Goal: Task Accomplishment & Management: Use online tool/utility

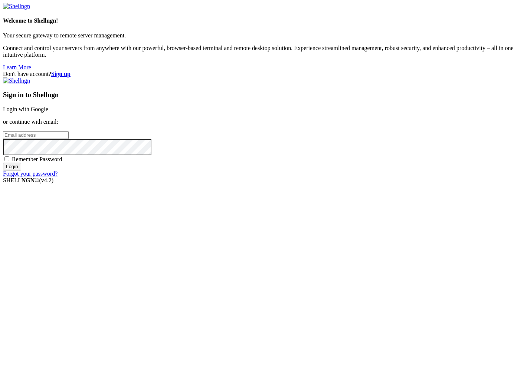
click at [48, 112] on link "Login with Google" at bounding box center [25, 109] width 45 height 6
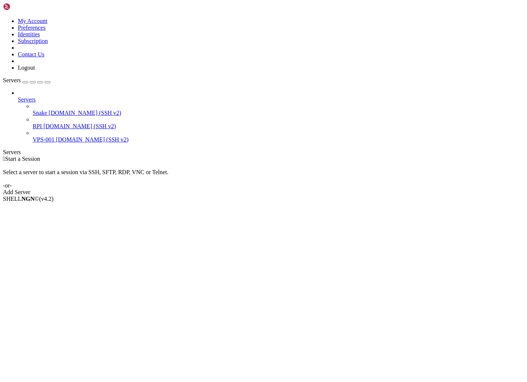
click at [39, 110] on span "Snake" at bounding box center [40, 113] width 14 height 6
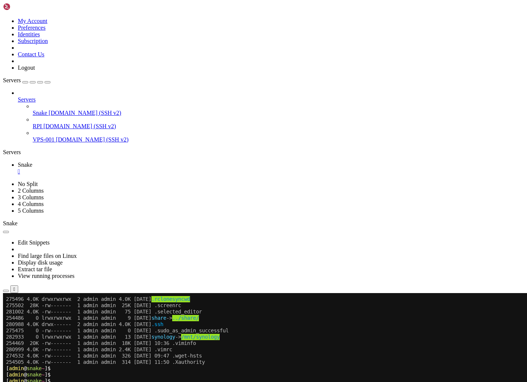
scroll to position [265, 0]
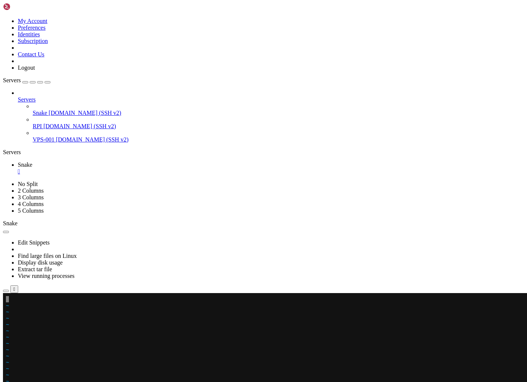
paste textarea "[URL][DOMAIN_NAME]"
type textarea "[URL][DOMAIN_NAME]"
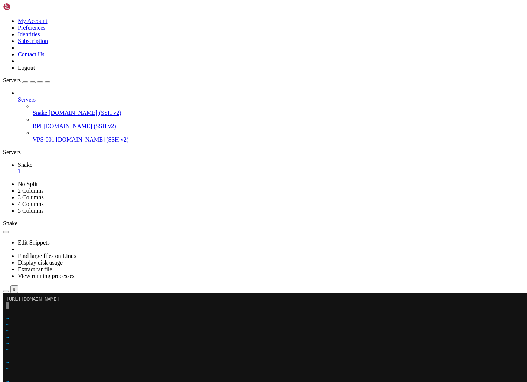
scroll to position [265, 0]
paste textarea "[URL][DOMAIN_NAME]"
type textarea "[URL][DOMAIN_NAME]"
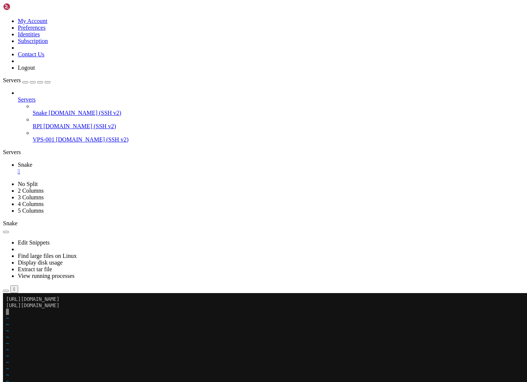
scroll to position [0, 0]
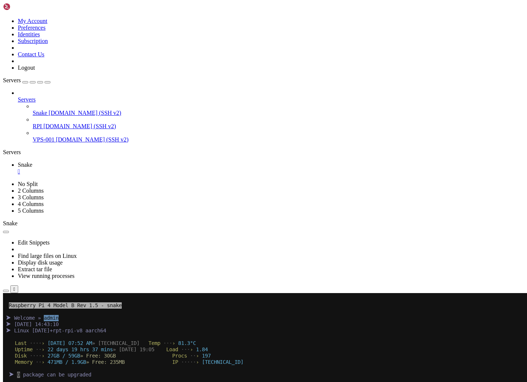
paste textarea "[URL][DOMAIN_NAME]"
type textarea "[URL][DOMAIN_NAME]"
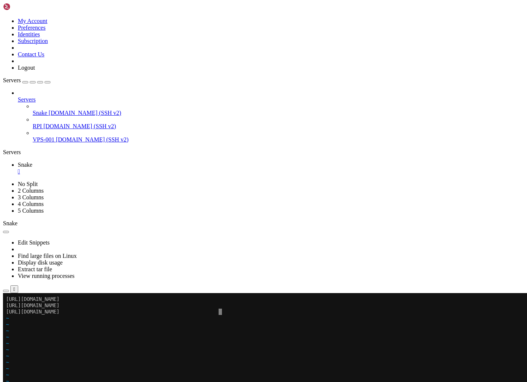
scroll to position [265, 0]
paste textarea "[URL][DOMAIN_NAME]"
type textarea "[URL][DOMAIN_NAME]"
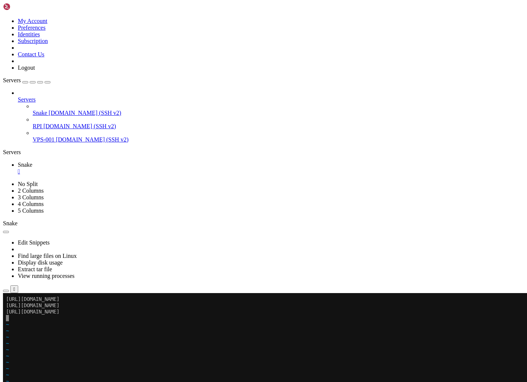
paste textarea "[URL][DOMAIN_NAME]"
type textarea "[URL][DOMAIN_NAME]"
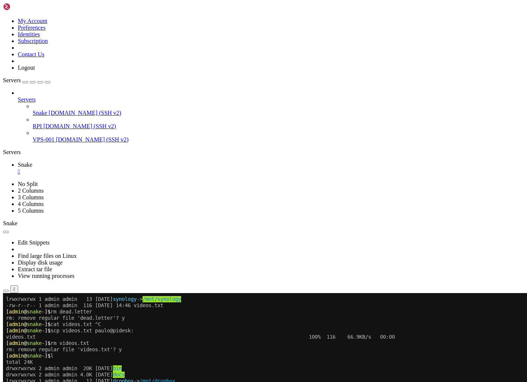
scroll to position [309, 0]
drag, startPoint x: 232, startPoint y: 590, endPoint x: 252, endPoint y: 588, distance: 20.1
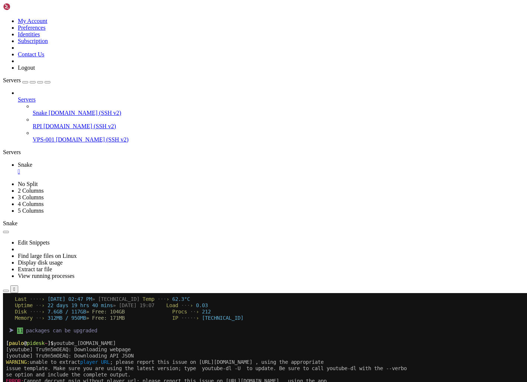
scroll to position [498, 0]
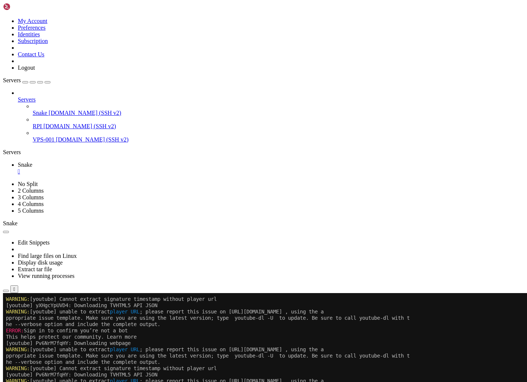
scroll to position [964, 0]
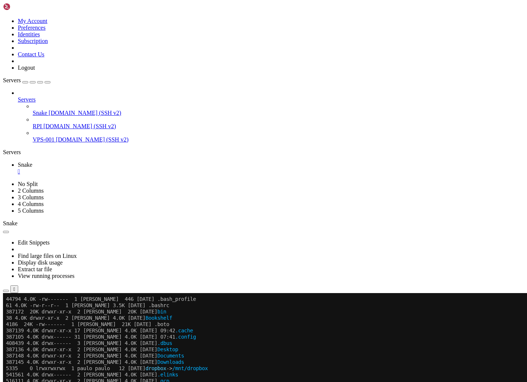
scroll to position [1450, 0]
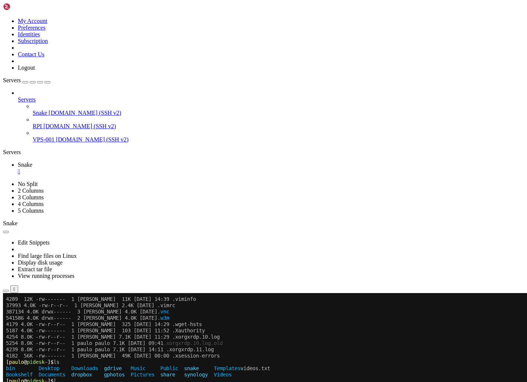
scroll to position [1570, 0]
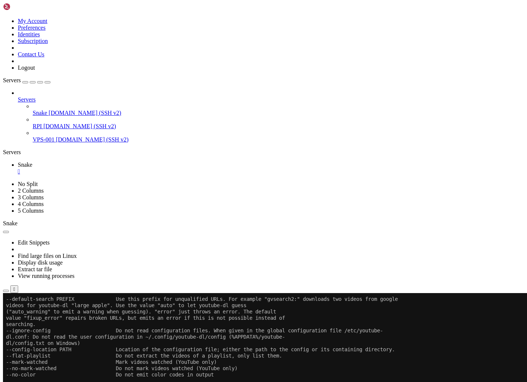
scroll to position [1985, 0]
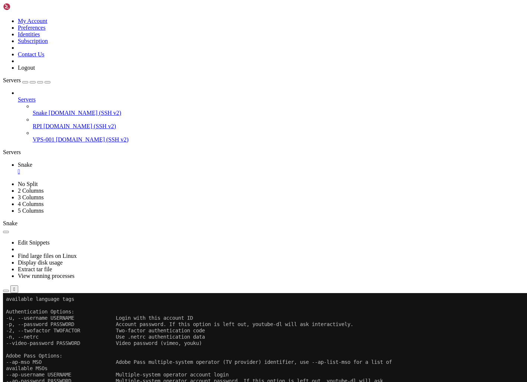
scroll to position [4778, 0]
paste textarea "[URL][DOMAIN_NAME]"
type textarea "[URL][DOMAIN_NAME]"
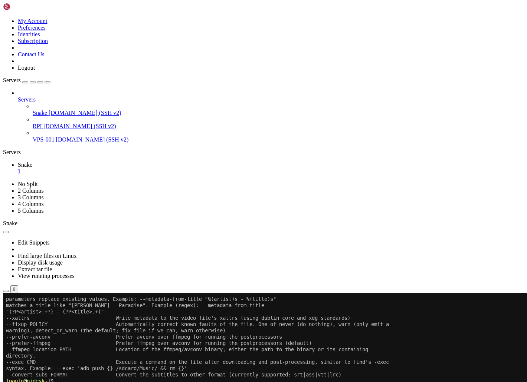
scroll to position [4980, 0]
paste textarea "[URL][DOMAIN_NAME]"
type textarea "[URL][DOMAIN_NAME]"
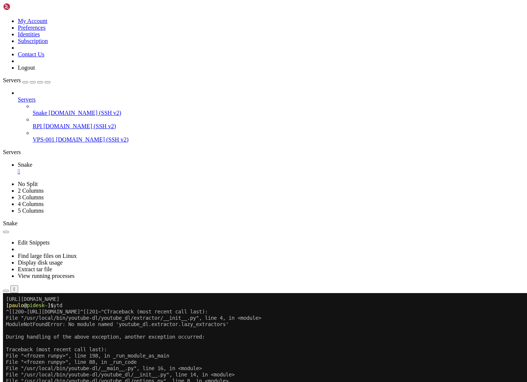
scroll to position [5125, 0]
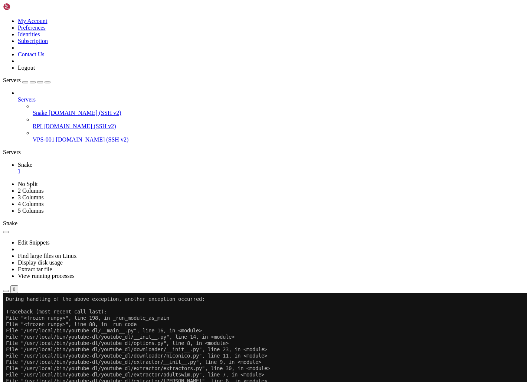
scroll to position [5156, 0]
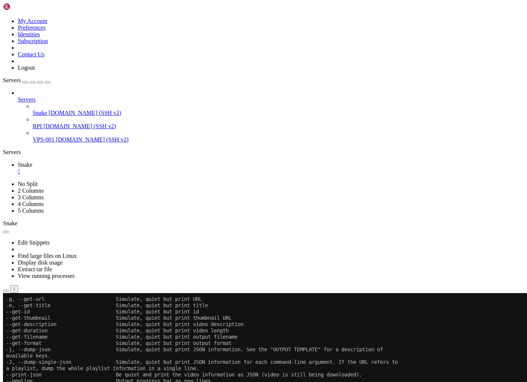
scroll to position [6352, 0]
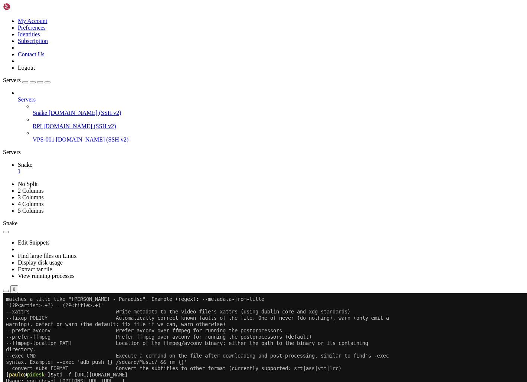
scroll to position [6928, 0]
copy x-row "[URL][DOMAIN_NAME]"
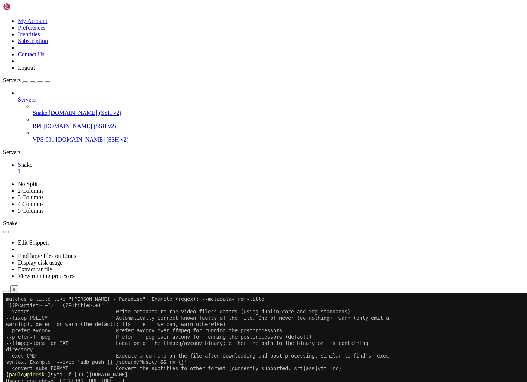
scroll to position [6934, 0]
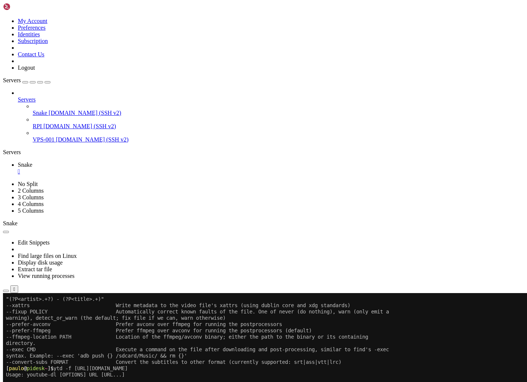
paste textarea "[URL][DOMAIN_NAME]"
type textarea "[URL][DOMAIN_NAME]"
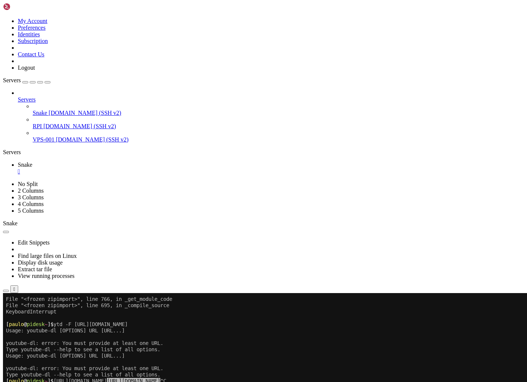
scroll to position [7167, 0]
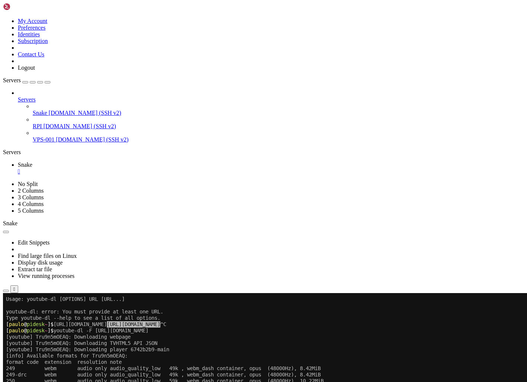
scroll to position [7255, 0]
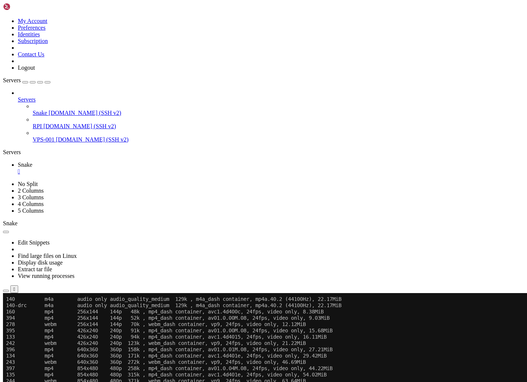
scroll to position [7331, 0]
drag, startPoint x: 42, startPoint y: 557, endPoint x: 183, endPoint y: 559, distance: 141.3
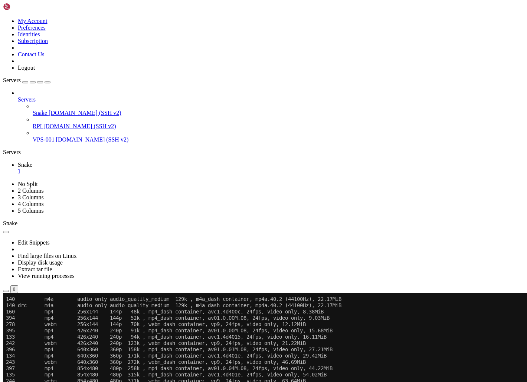
drag, startPoint x: 72, startPoint y: 545, endPoint x: 226, endPoint y: 548, distance: 153.9
copy x-row "youtube-dl -f 136 [URL][DOMAIN_NAME]"
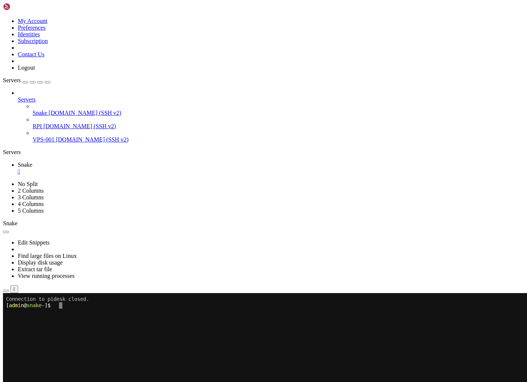
scroll to position [0, 0]
drag, startPoint x: 199, startPoint y: 426, endPoint x: 114, endPoint y: 388, distance: 92.8
click at [114, 382] on x-row at bounding box center [219, 388] width 427 height 6
paste textarea "sudo apt-get install youtube-dl"
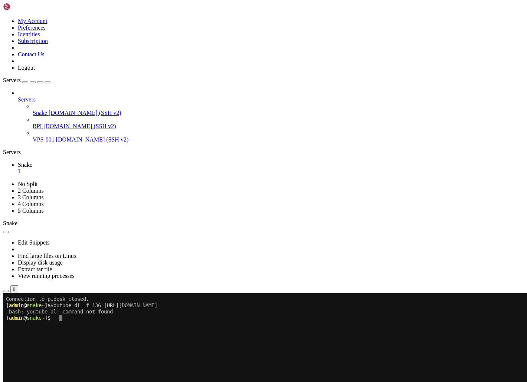
type textarea "sudo apt-get install youtube-dl"
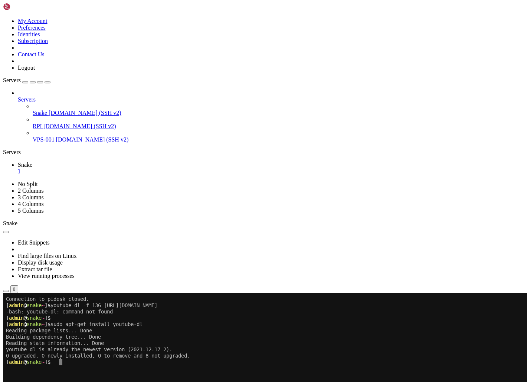
click at [133, 324] on x-row "[ admin @ snake ~ ]$ sudo apt-get install youtube-dl" at bounding box center [219, 324] width 427 height 6
drag, startPoint x: 140, startPoint y: 423, endPoint x: 157, endPoint y: 397, distance: 31.6
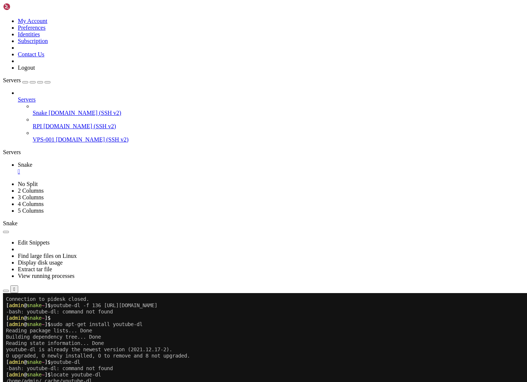
paste textarea "sudo curl [URL][DOMAIN_NAME] -o /usr/local/bin/youtube-dl"
type textarea "sudo curl [URL][DOMAIN_NAME] -o /usr/local/bin/youtube-dl"
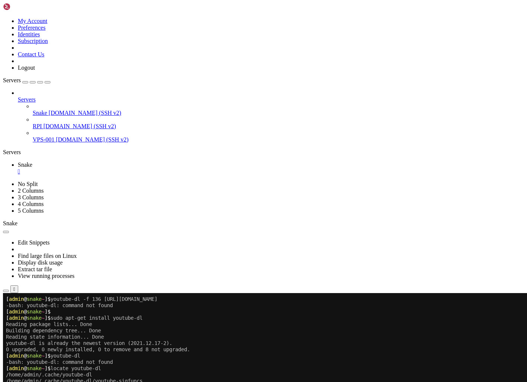
scroll to position [13, 0]
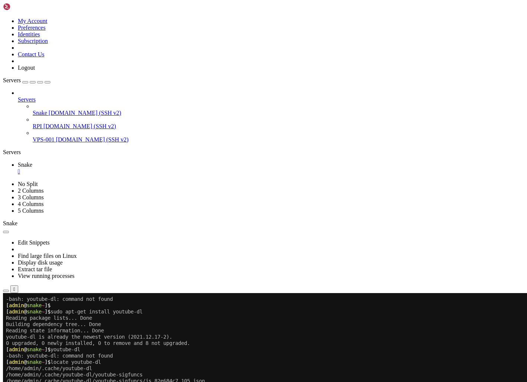
drag, startPoint x: 329, startPoint y: 549, endPoint x: 246, endPoint y: 537, distance: 84.3
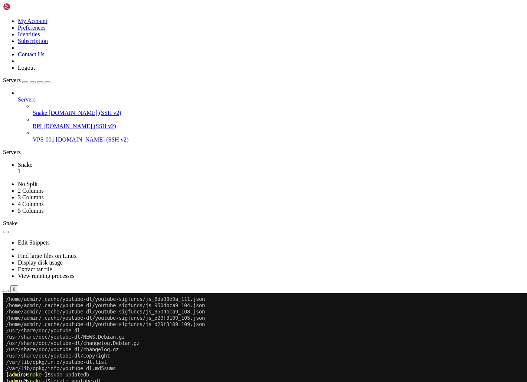
scroll to position [113, 0]
drag, startPoint x: 293, startPoint y: 512, endPoint x: 251, endPoint y: 524, distance: 43.0
drag, startPoint x: 94, startPoint y: 590, endPoint x: 250, endPoint y: 589, distance: 156.1
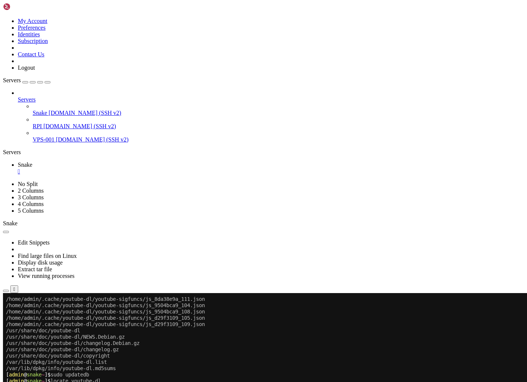
paste textarea "-f 136 [URL][DOMAIN_NAME]"
type textarea "-f 136 [URL][DOMAIN_NAME]"
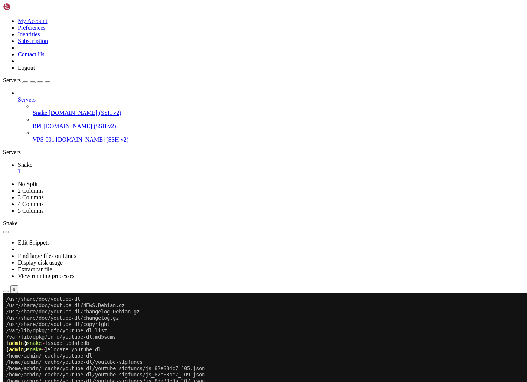
scroll to position [145, 0]
paste textarea "sudo wget [URL][DOMAIN_NAME] -O /usr/local/bin/youtube-dl"
type textarea "sudo wget [URL][DOMAIN_NAME] -O /usr/local/bin/youtube-dl"
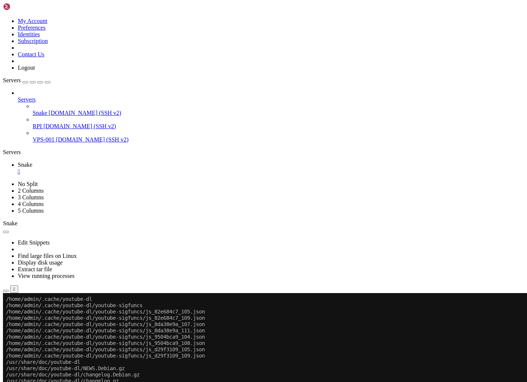
scroll to position [221, 0]
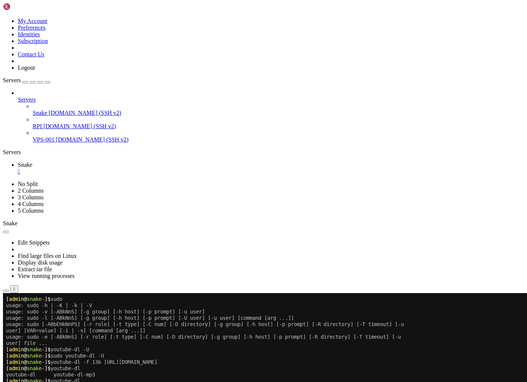
scroll to position [340, 0]
drag, startPoint x: 106, startPoint y: 395, endPoint x: 136, endPoint y: 396, distance: 30.8
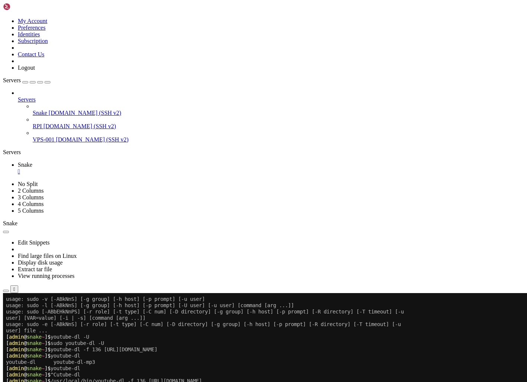
paste textarea "/usr/local/bin/youtube-dl"
type textarea "/usr/local/bin/youtube-dl"
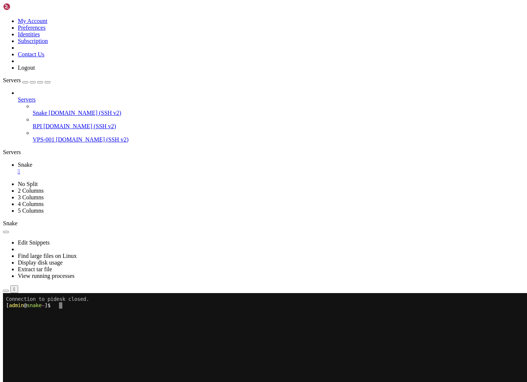
scroll to position [0, 0]
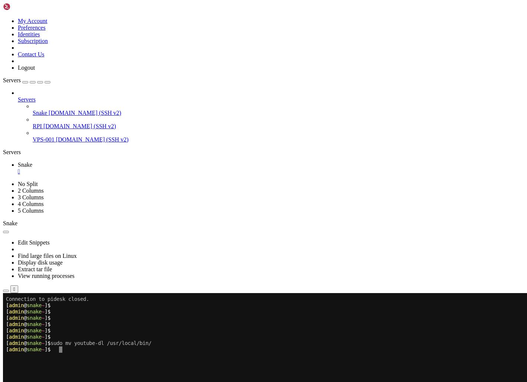
paste textarea "sudo chmod a+rx /usr/local/bin/youtube-dl"
type textarea "sudo chmod a+rx /usr/local/bin/youtube-dl"
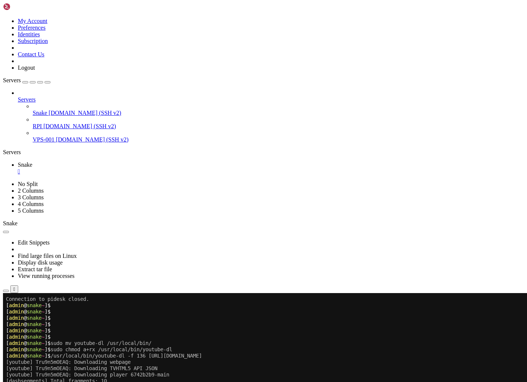
paste textarea "sudo chmod a+rx /usr/local/bin/youtube-dl"
type textarea "sudo chmod a+rx /usr/local/bin/youtube-dl"
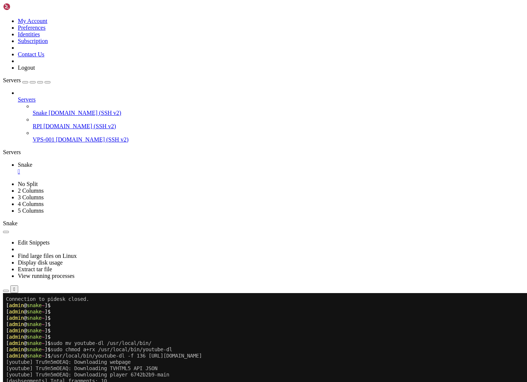
paste textarea "watch?v=yXHgcYpUVD4"
type textarea "watch?v=yXHgcYpUVD4"
click at [325, 358] on x-row "[ admin @ snake ~ ]$ /usr/local/bin/youtube-dl -f 136 [URL][DOMAIN_NAME]" at bounding box center [219, 356] width 427 height 6
paste textarea "watch?v=Pv6NrM7fqHY"
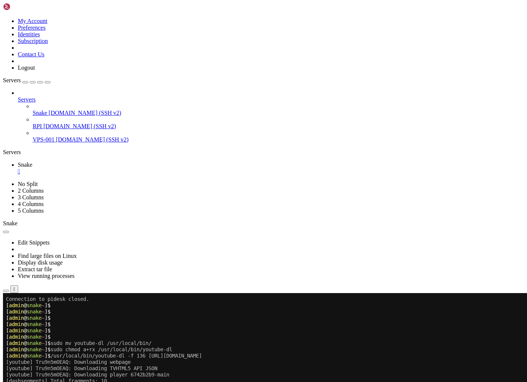
type textarea "watch?v=Pv6NrM7fqHY"
paste textarea "watch?v=Pv6NrM7fqHY"
type textarea "watch?v=Pv6NrM7fqHY"
click at [309, 346] on x-row "[ admin @ snake ~ ]$ sudo mv youtube-dl /usr/local/bin/" at bounding box center [219, 343] width 427 height 6
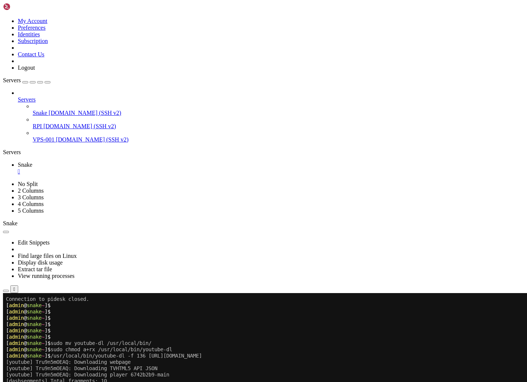
paste textarea "[URL][DOMAIN_NAME]"
type textarea "[URL][DOMAIN_NAME]"
paste textarea "[URL][DOMAIN_NAME]"
type textarea "[URL][DOMAIN_NAME]"
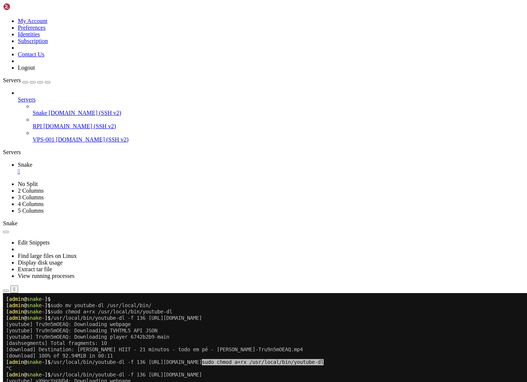
scroll to position [38, 0]
click at [328, 348] on x-row "[download] Destination: [PERSON_NAME] HIIT - 21 minutos - todo em pé - [PERSON_…" at bounding box center [219, 350] width 427 height 6
paste textarea "[URL][DOMAIN_NAME]"
type textarea "[URL][DOMAIN_NAME]"
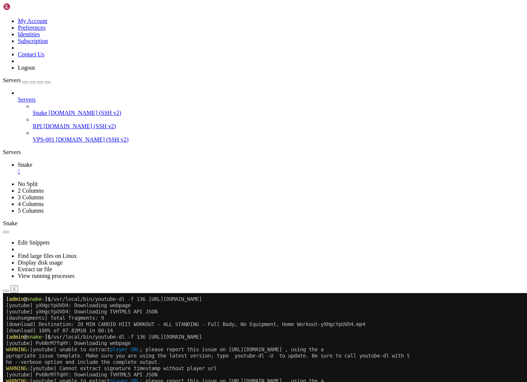
scroll to position [113, 0]
paste textarea "[URL][DOMAIN_NAME]"
type textarea "[URL][DOMAIN_NAME]"
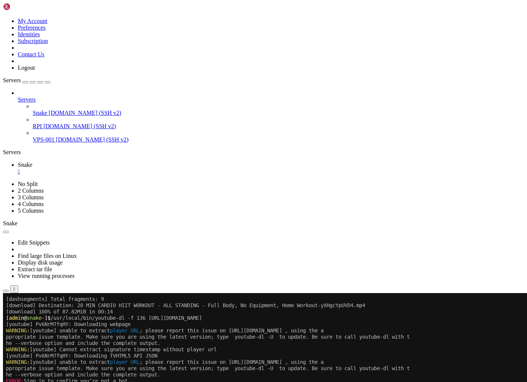
scroll to position [151, 0]
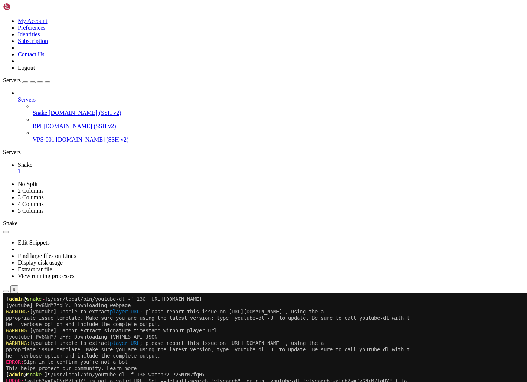
paste textarea "[URL][DOMAIN_NAME]"
type textarea "[URL][DOMAIN_NAME]"
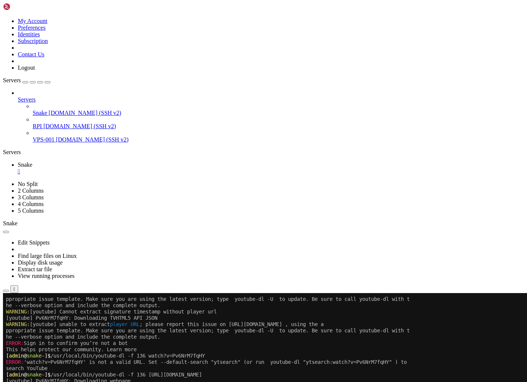
scroll to position [378, 0]
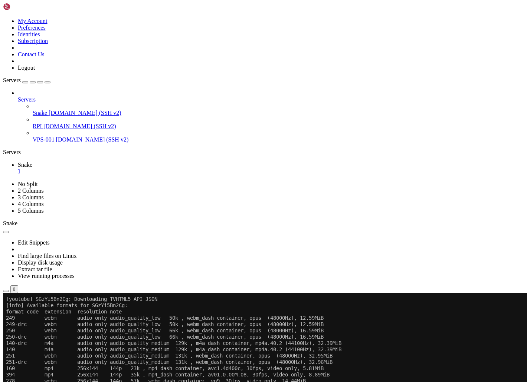
scroll to position [485, 0]
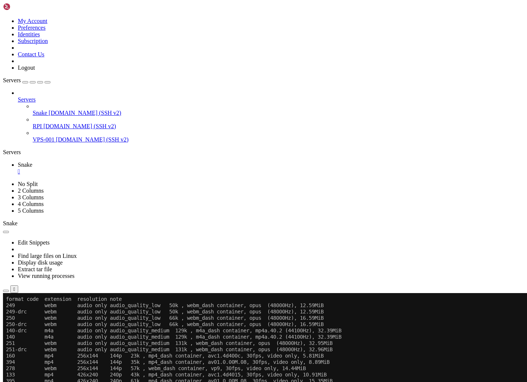
scroll to position [617, 0]
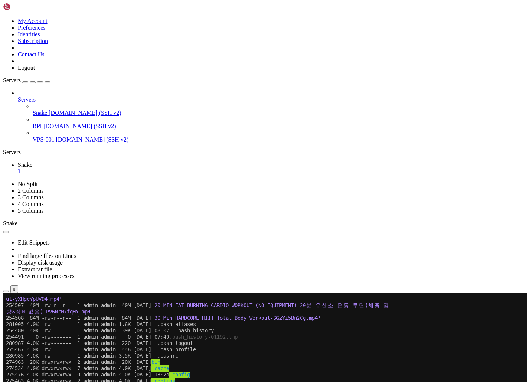
scroll to position [1229, 0]
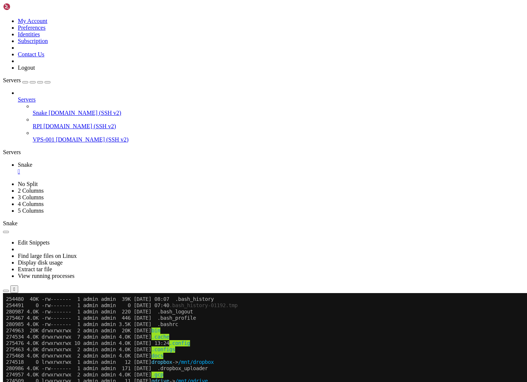
scroll to position [1261, 0]
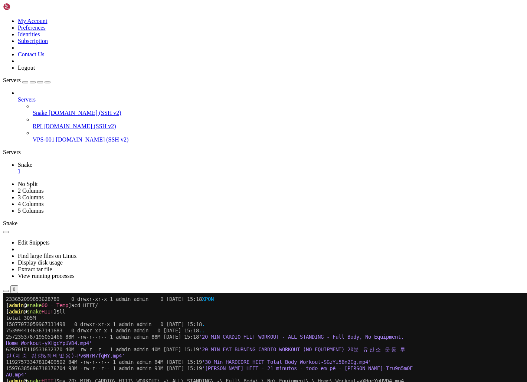
scroll to position [1992, 0]
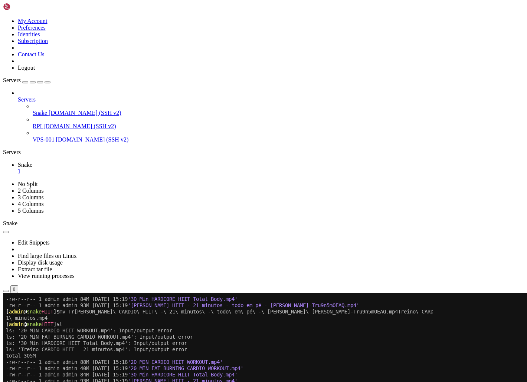
scroll to position [2307, 0]
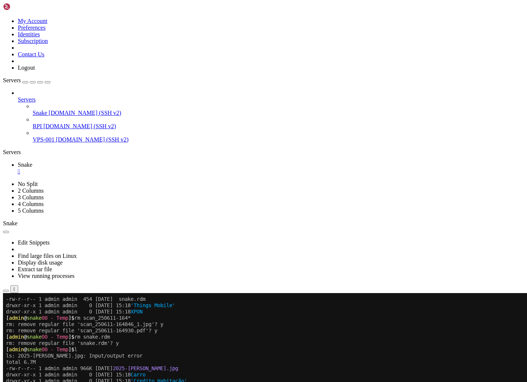
scroll to position [2401, 0]
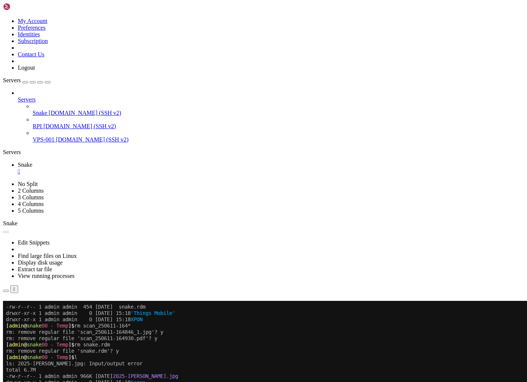
click at [127, 168] on div "" at bounding box center [271, 171] width 506 height 7
